Goal: Entertainment & Leisure: Consume media (video, audio)

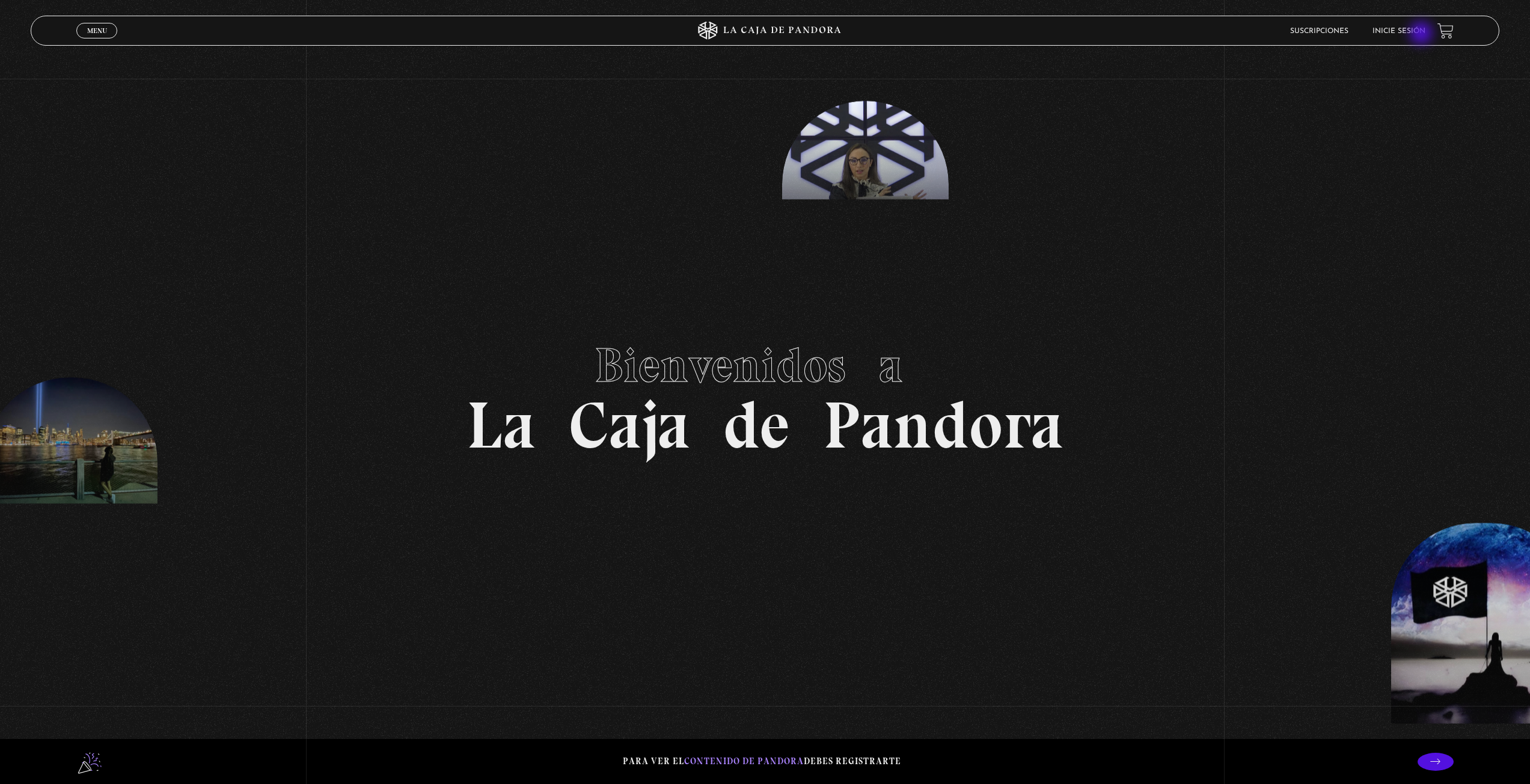
click at [1422, 34] on link "Inicie sesión" at bounding box center [1399, 31] width 53 height 7
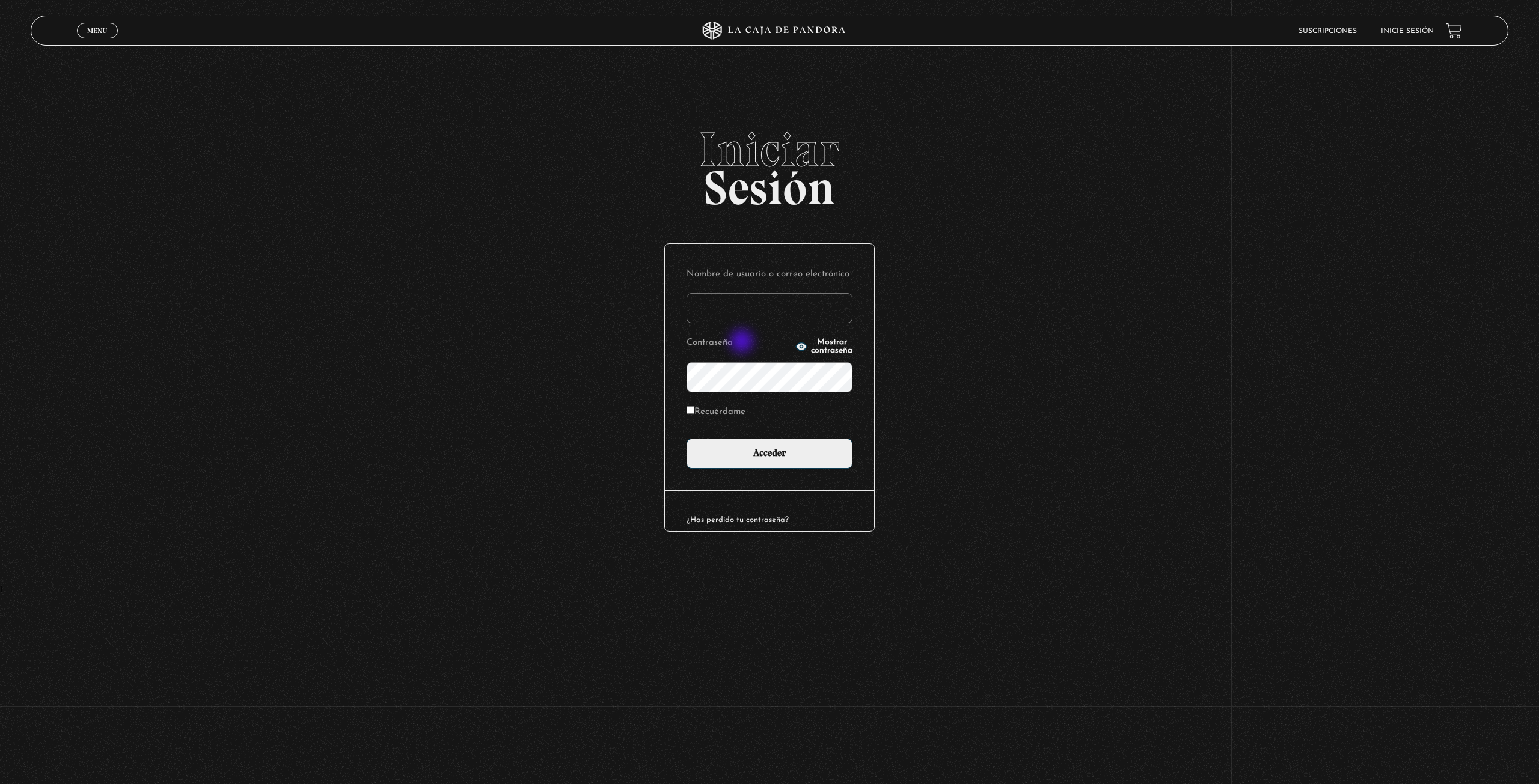
type input "Imy"
click at [687, 438] on input "Acceder" at bounding box center [770, 453] width 166 height 30
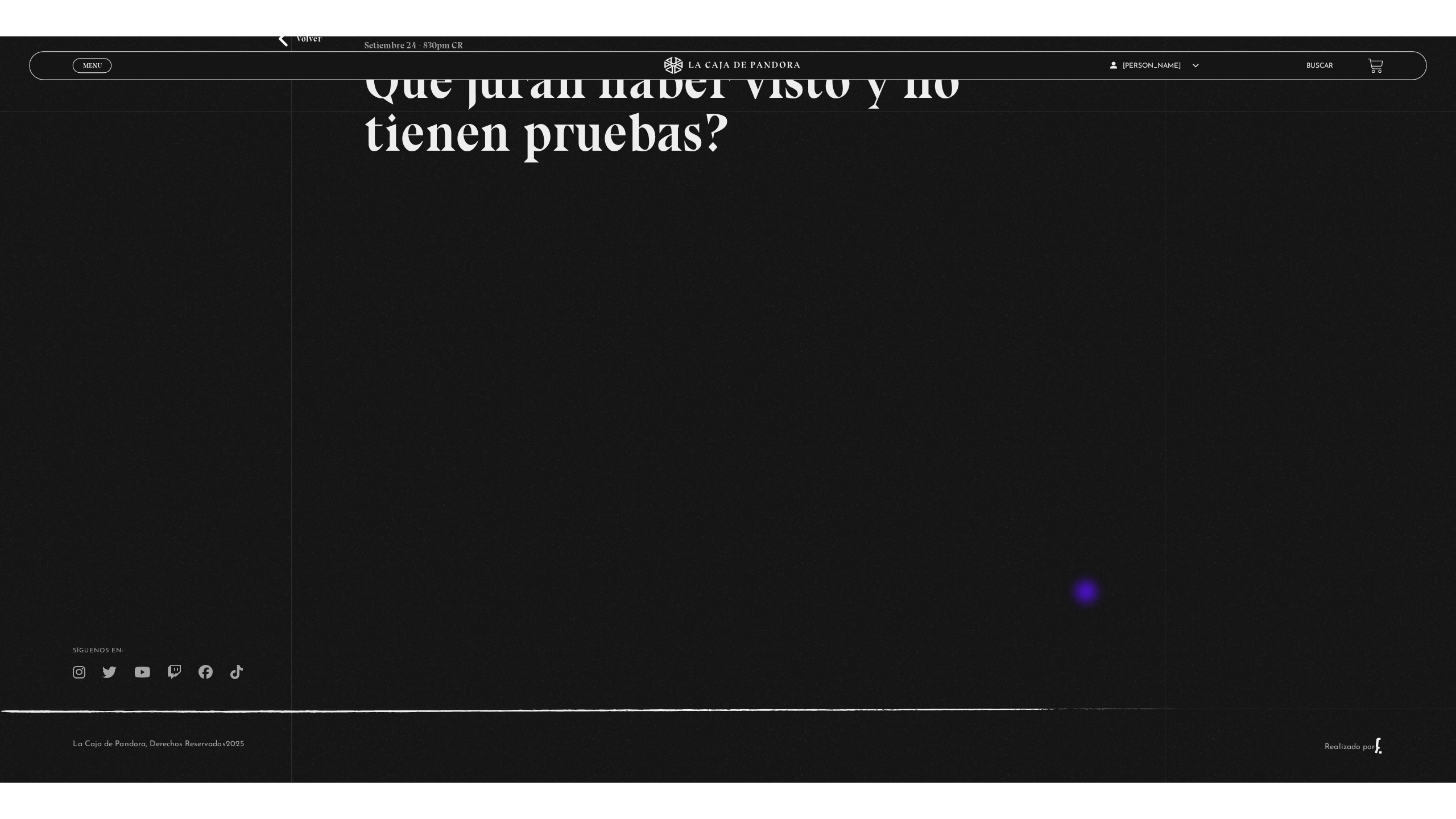
scroll to position [95, 0]
